Goal: Task Accomplishment & Management: Manage account settings

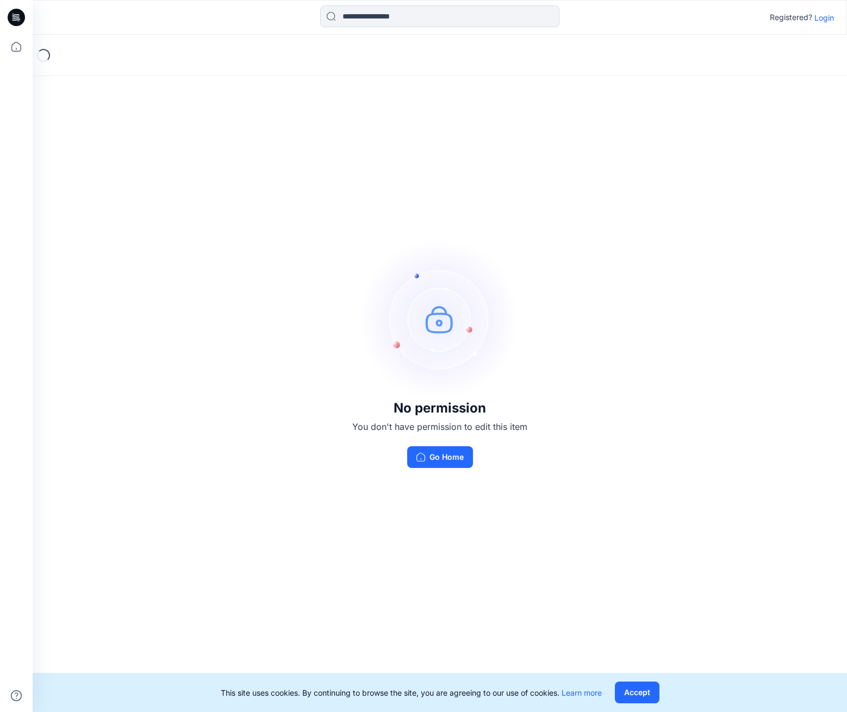
click at [820, 21] on p "Login" at bounding box center [825, 17] width 20 height 11
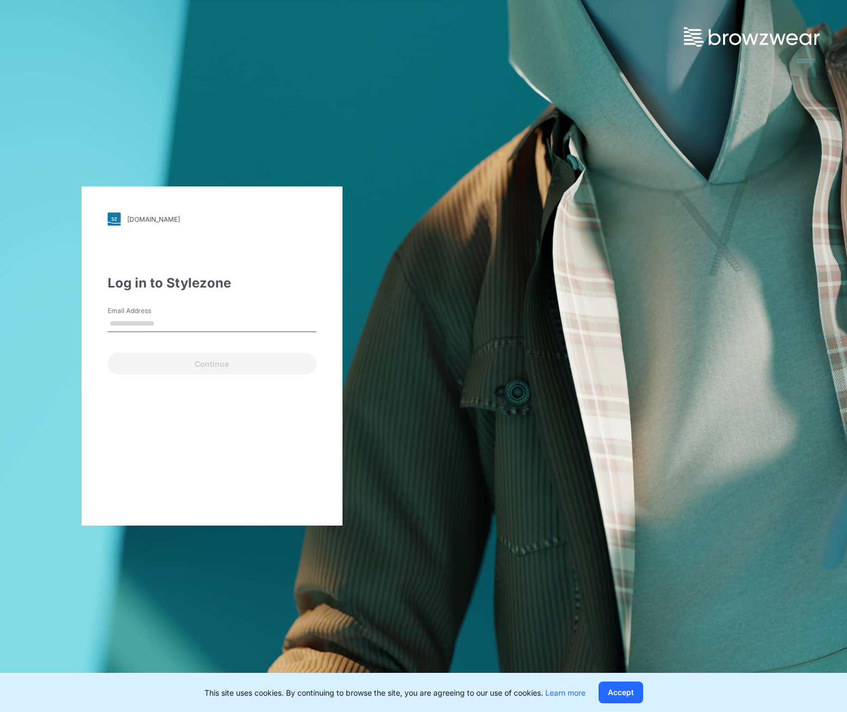
click at [154, 326] on input "Email Address" at bounding box center [212, 324] width 209 height 16
type input "**********"
click at [189, 374] on button "Continue" at bounding box center [212, 364] width 209 height 22
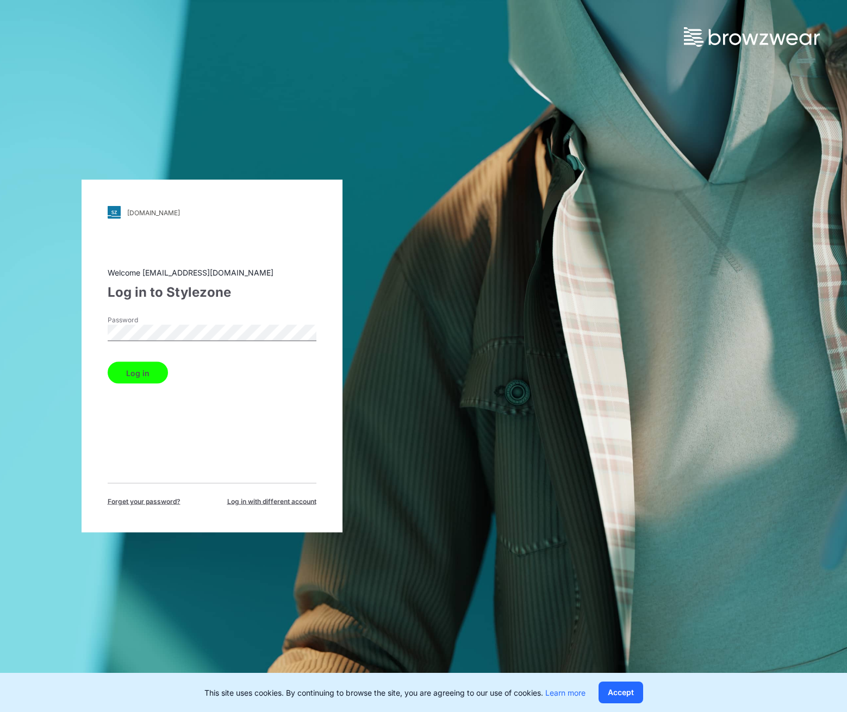
click at [144, 373] on button "Log in" at bounding box center [138, 373] width 60 height 22
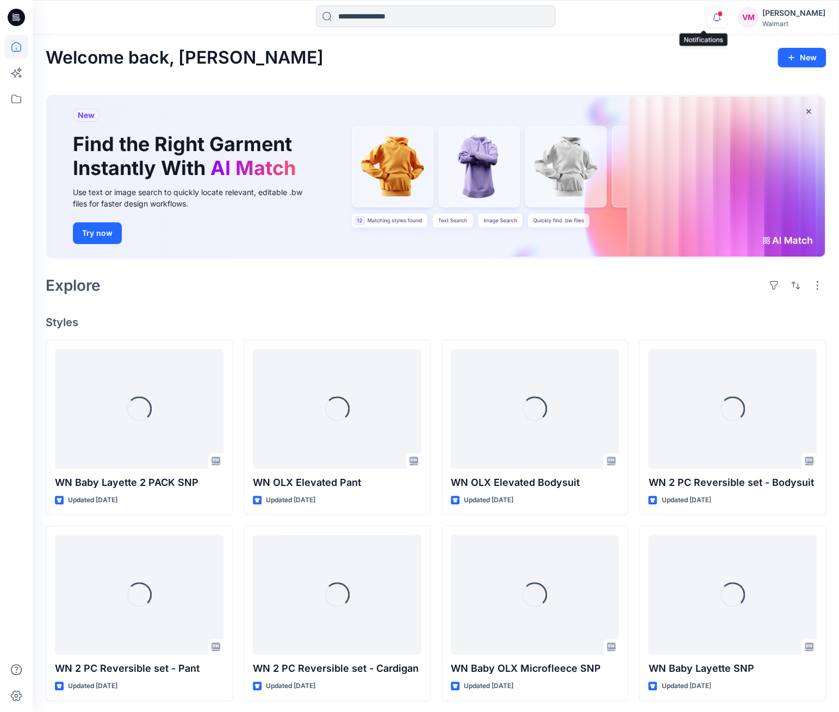
click at [706, 21] on icon "button" at bounding box center [716, 18] width 21 height 22
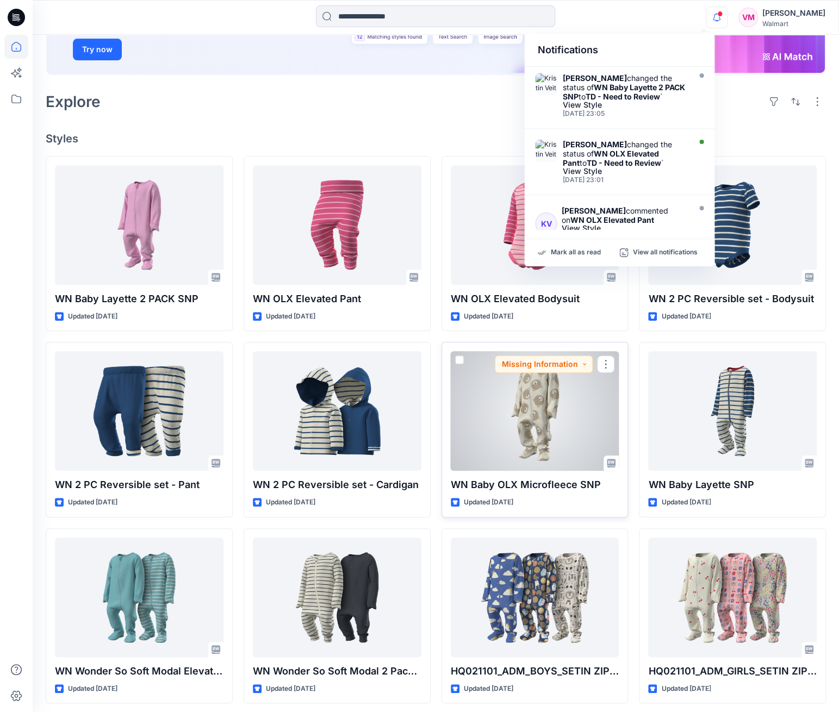
scroll to position [272, 0]
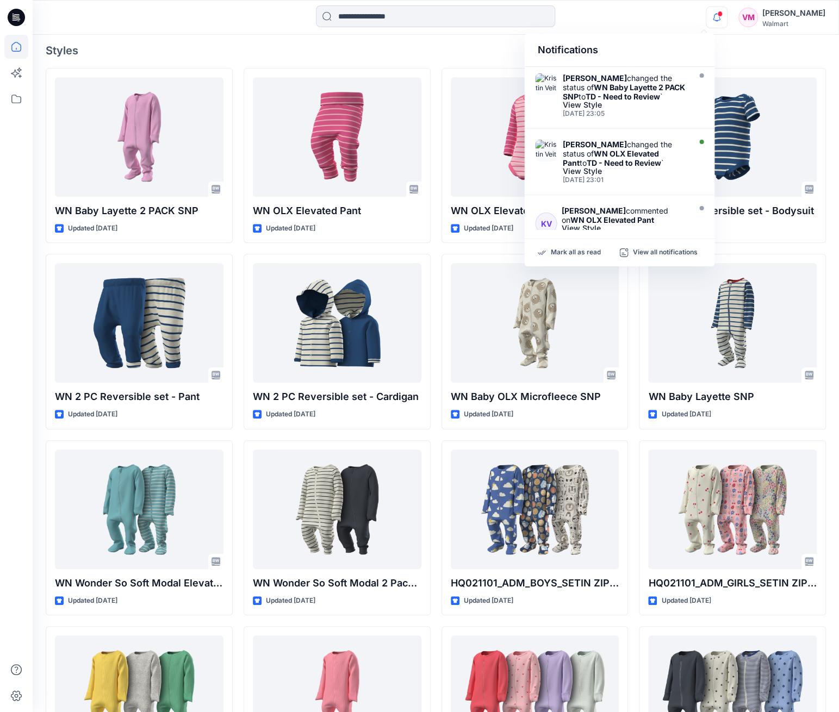
click at [38, 232] on div "Welcome back, [PERSON_NAME] New New Find the Right Garment Instantly With AI Ma…" at bounding box center [436, 495] width 807 height 1464
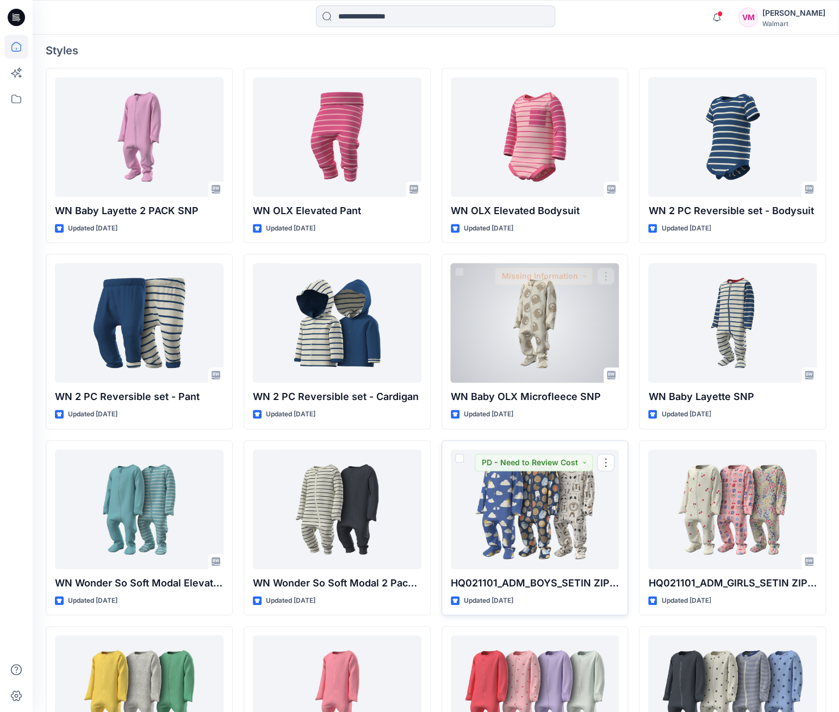
scroll to position [326, 0]
